Goal: Information Seeking & Learning: Understand process/instructions

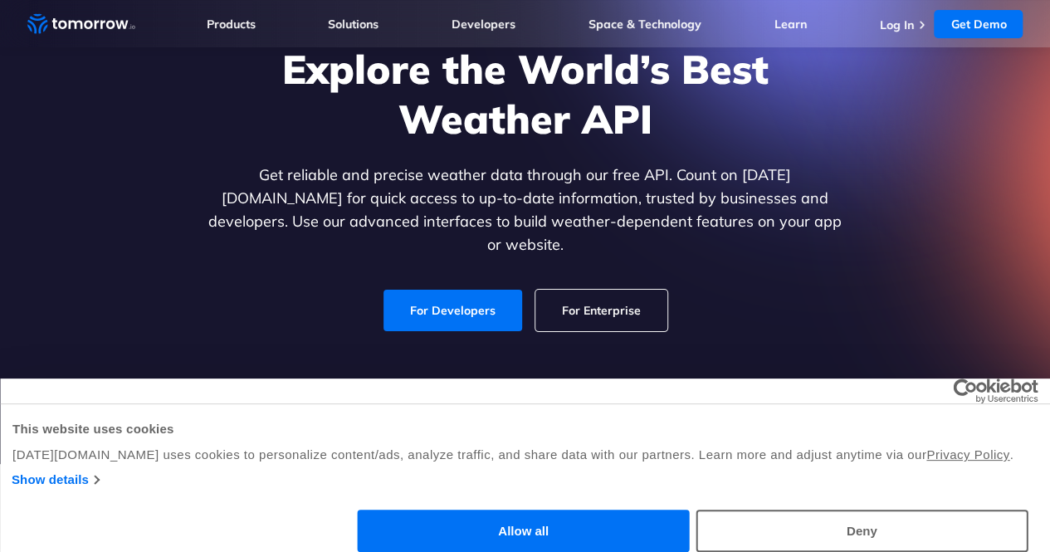
scroll to position [147, 0]
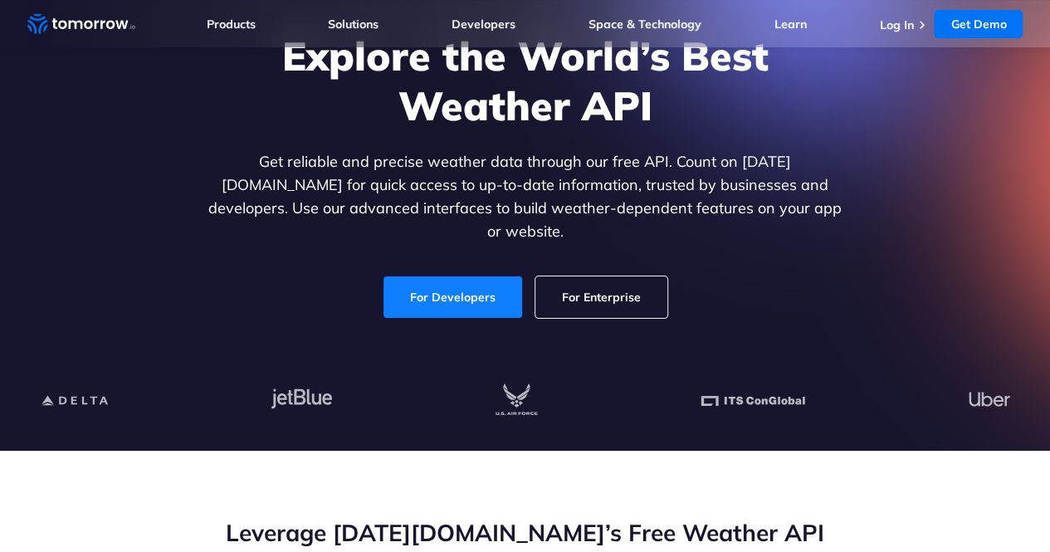
click at [445, 285] on link "For Developers" at bounding box center [452, 296] width 139 height 41
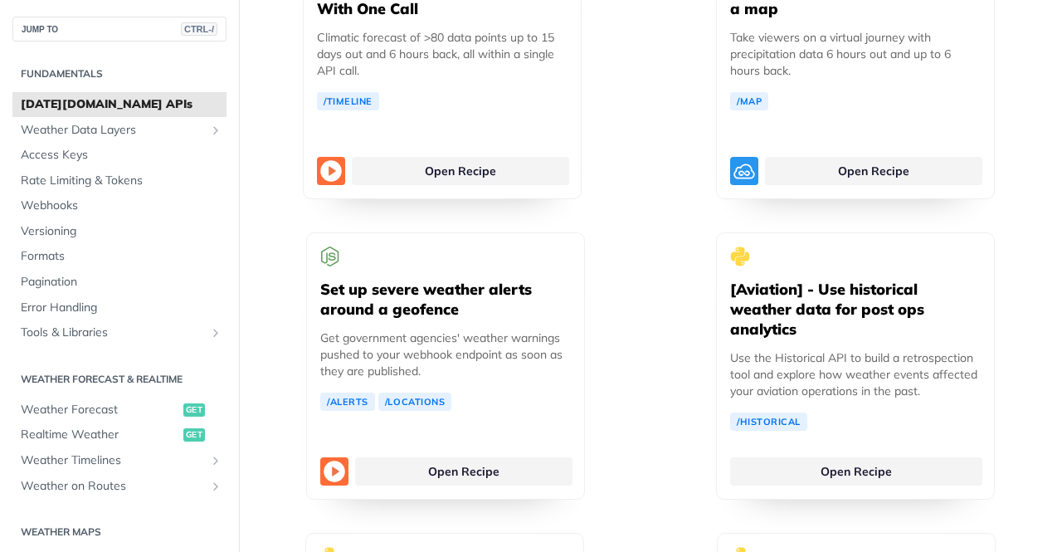
scroll to position [4037, 0]
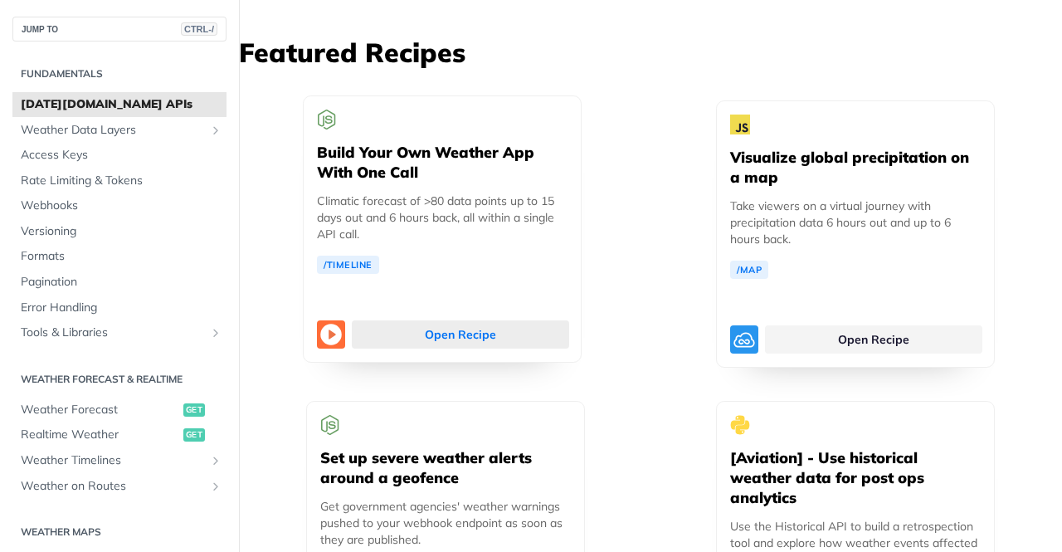
click at [528, 326] on link "Open Recipe" at bounding box center [460, 334] width 217 height 28
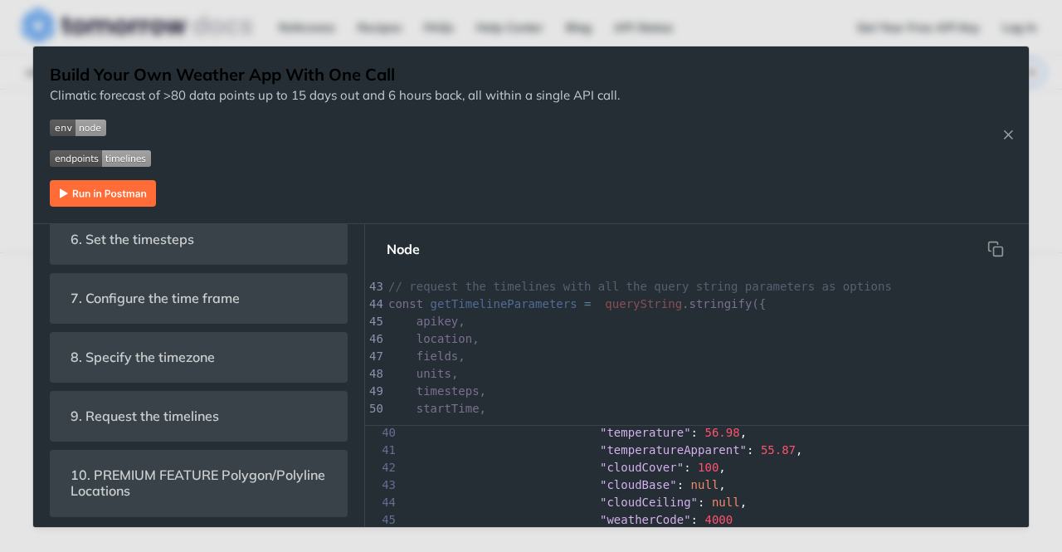
scroll to position [741, 0]
